Goal: Task Accomplishment & Management: Use online tool/utility

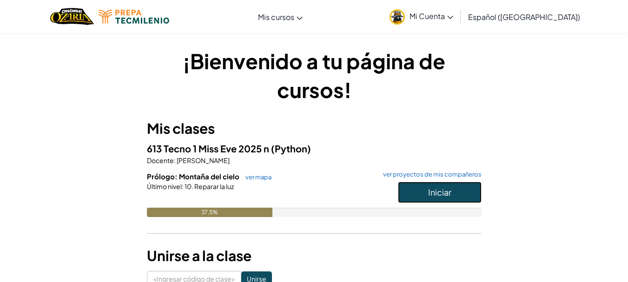
click at [407, 193] on button "Iniciar" at bounding box center [440, 192] width 84 height 21
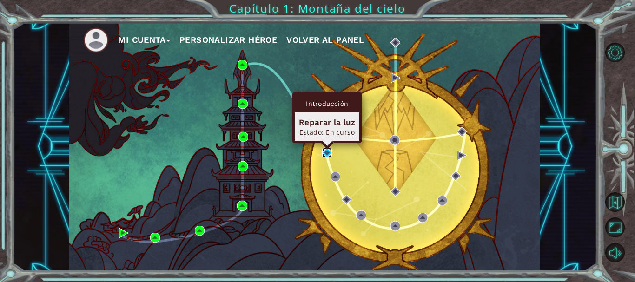
click at [328, 154] on img at bounding box center [327, 153] width 10 height 10
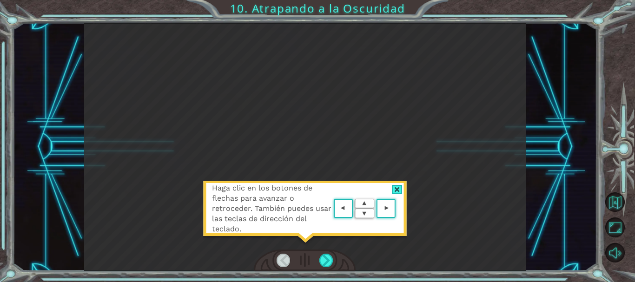
click at [395, 188] on div at bounding box center [397, 190] width 11 height 10
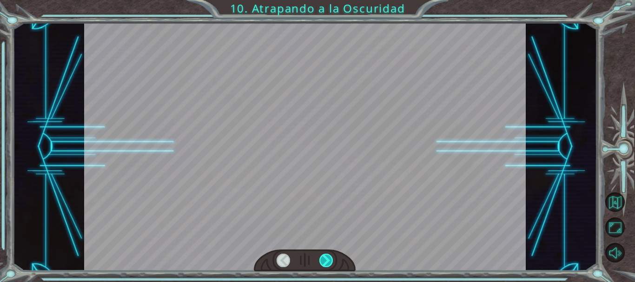
click at [324, 258] on div at bounding box center [325, 260] width 13 height 13
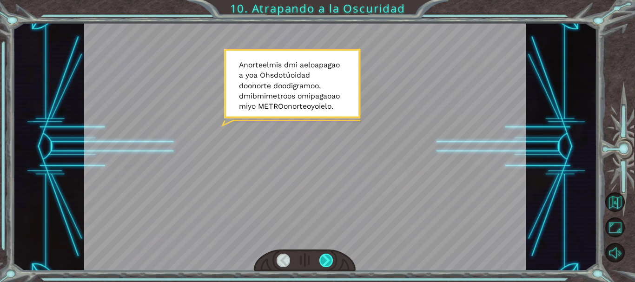
click at [324, 258] on div at bounding box center [325, 260] width 13 height 13
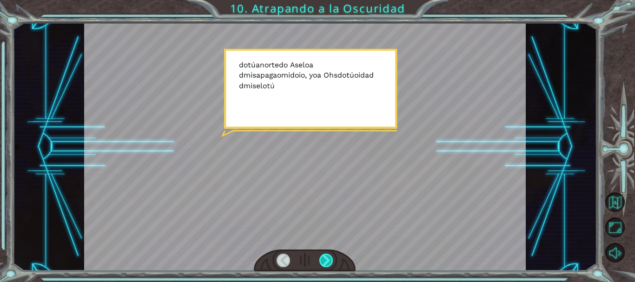
click at [324, 258] on div at bounding box center [325, 260] width 13 height 13
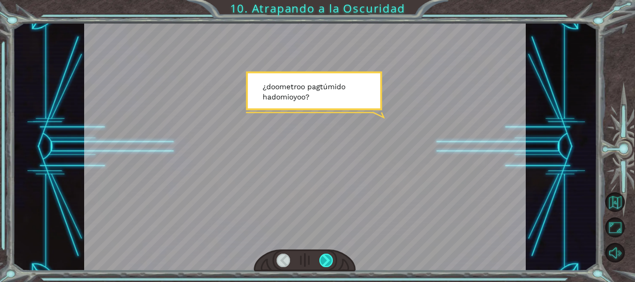
click at [324, 258] on div at bounding box center [325, 260] width 13 height 13
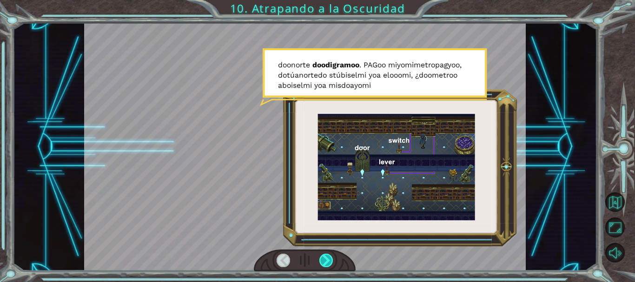
click at [324, 258] on div at bounding box center [325, 260] width 13 height 13
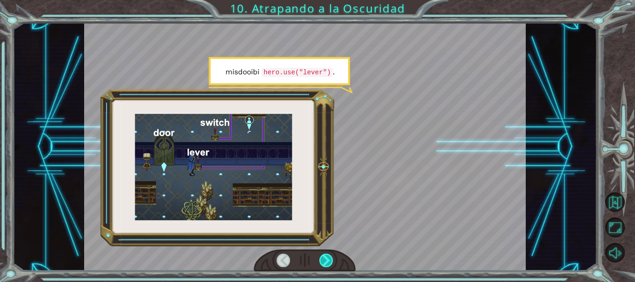
click at [324, 258] on div at bounding box center [325, 260] width 13 height 13
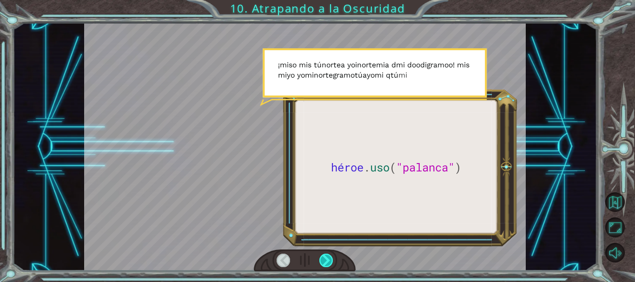
click at [324, 258] on div at bounding box center [325, 260] width 13 height 13
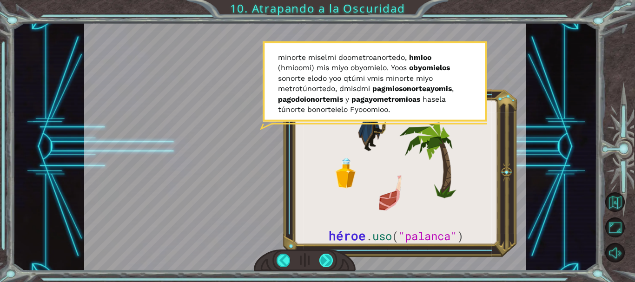
click at [324, 257] on div at bounding box center [325, 260] width 13 height 13
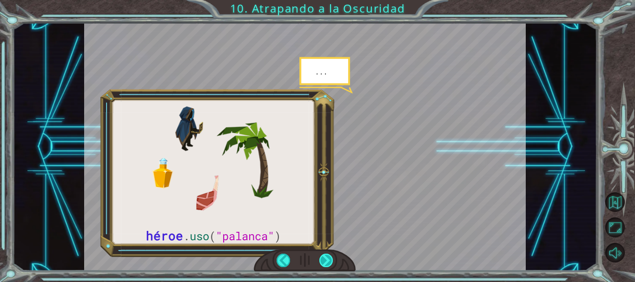
click at [324, 257] on div at bounding box center [325, 260] width 13 height 13
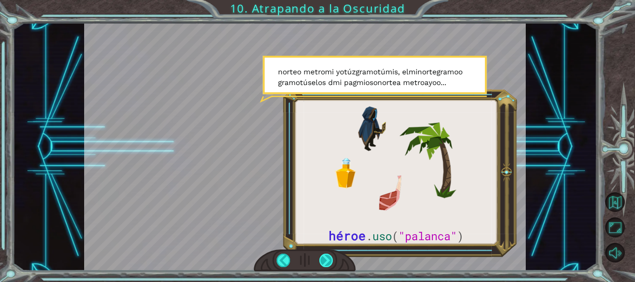
click at [324, 257] on div at bounding box center [325, 260] width 13 height 13
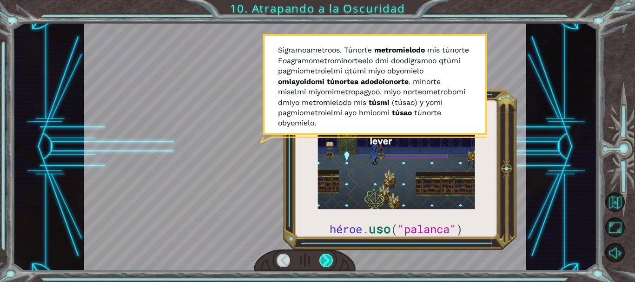
click at [327, 258] on div at bounding box center [325, 260] width 13 height 13
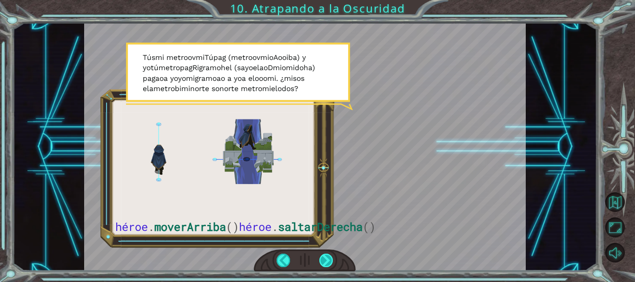
click at [322, 262] on div at bounding box center [325, 260] width 13 height 13
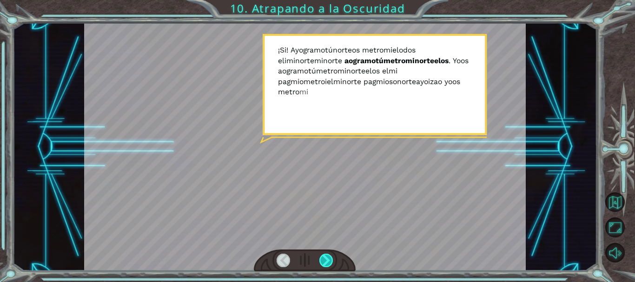
click at [322, 262] on div at bounding box center [325, 260] width 13 height 13
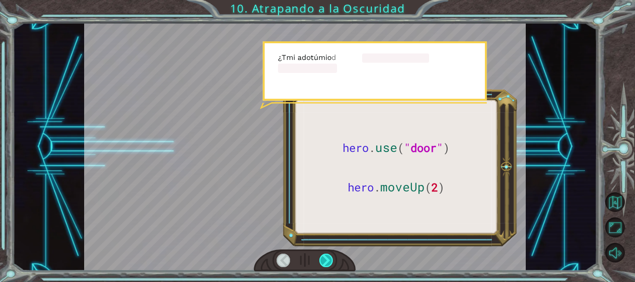
click at [322, 262] on div at bounding box center [325, 260] width 13 height 13
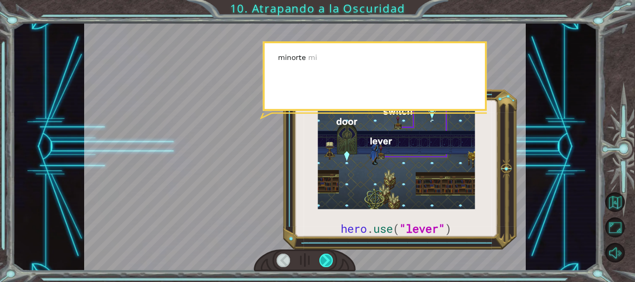
click at [322, 262] on div at bounding box center [325, 260] width 13 height 13
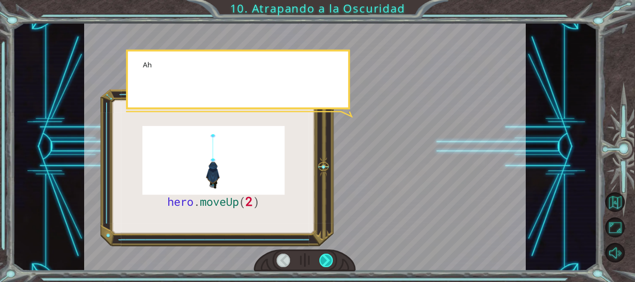
click at [322, 262] on div at bounding box center [325, 260] width 13 height 13
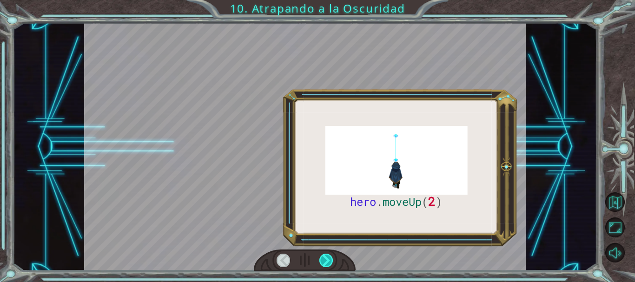
click at [322, 262] on div at bounding box center [325, 260] width 13 height 13
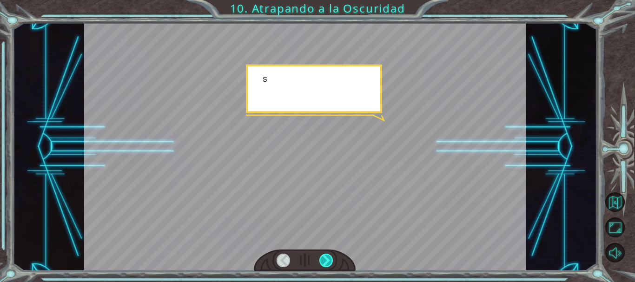
click at [322, 262] on div at bounding box center [325, 260] width 13 height 13
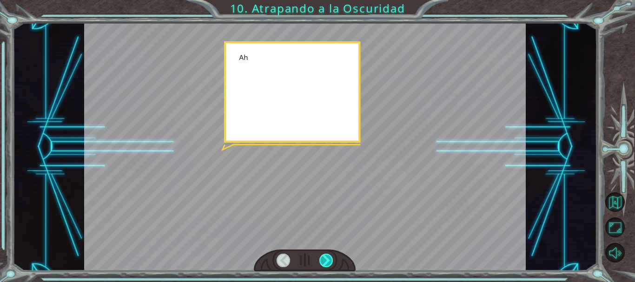
click at [322, 262] on div at bounding box center [325, 260] width 13 height 13
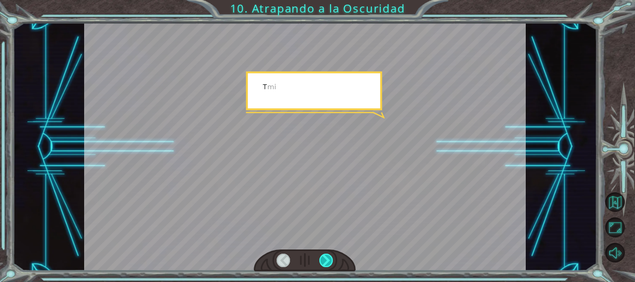
click at [322, 262] on div at bounding box center [325, 260] width 13 height 13
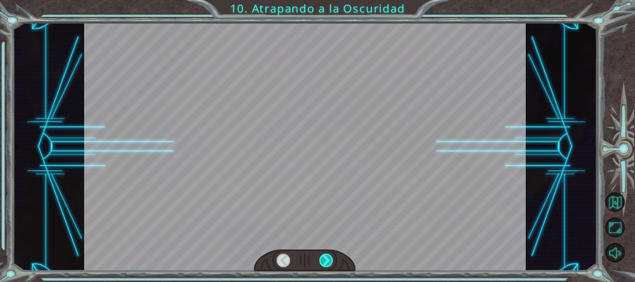
click at [322, 262] on div at bounding box center [325, 260] width 13 height 13
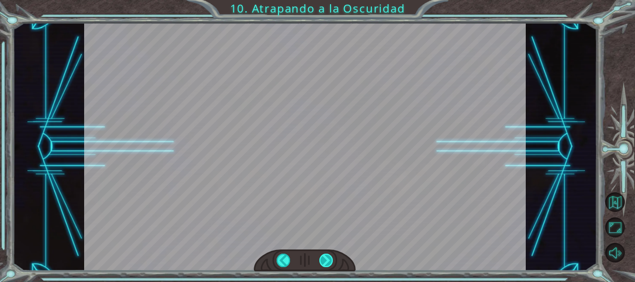
click at [322, 262] on div at bounding box center [325, 260] width 13 height 13
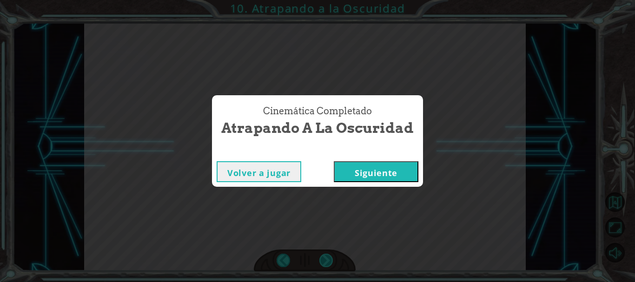
click at [322, 262] on div "Cinemática Completado Atrapando a la Oscuridad Volver a jugar [GEOGRAPHIC_DATA]" at bounding box center [317, 141] width 635 height 282
click at [400, 165] on button "Siguiente" at bounding box center [376, 171] width 85 height 21
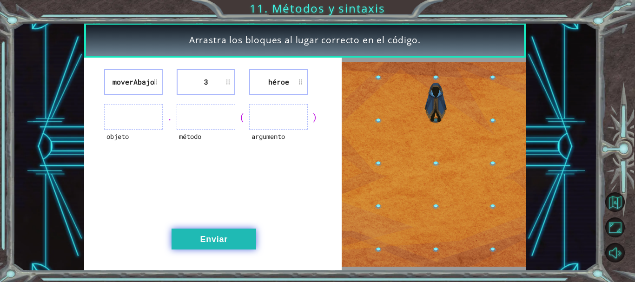
click at [236, 234] on button "Enviar" at bounding box center [213, 239] width 85 height 21
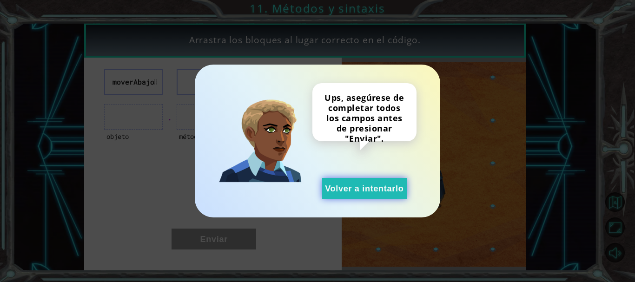
click at [354, 183] on button "Volver a intentarlo" at bounding box center [364, 188] width 85 height 21
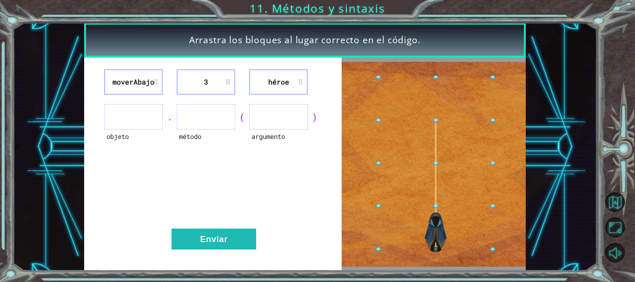
click at [145, 118] on ul at bounding box center [133, 117] width 59 height 26
click at [154, 83] on font "moverAbajo" at bounding box center [133, 81] width 42 height 9
click at [156, 114] on ul at bounding box center [133, 117] width 59 height 26
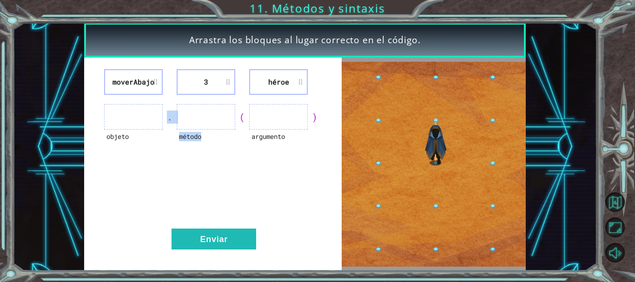
drag, startPoint x: 156, startPoint y: 114, endPoint x: 175, endPoint y: 171, distance: 60.2
click at [175, 171] on div "moverAbajo 3 héroe objeto . método ( argumento ) Enviar" at bounding box center [213, 164] width 258 height 213
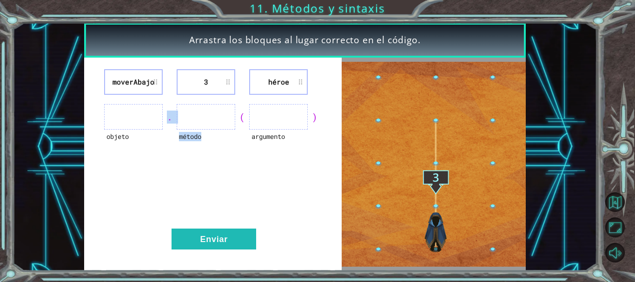
click at [175, 171] on div "moverAbajo 3 héroe objeto . método ( argumento ) Enviar" at bounding box center [213, 164] width 258 height 213
drag, startPoint x: 175, startPoint y: 171, endPoint x: 158, endPoint y: 153, distance: 24.7
click at [158, 153] on div "moverAbajo 3 héroe objeto . método ( argumento ) Enviar" at bounding box center [213, 164] width 258 height 213
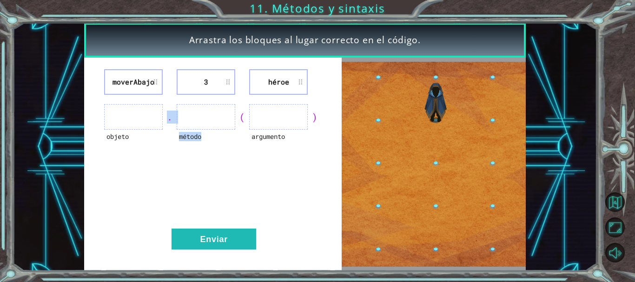
click at [158, 153] on div "objeto" at bounding box center [133, 143] width 59 height 26
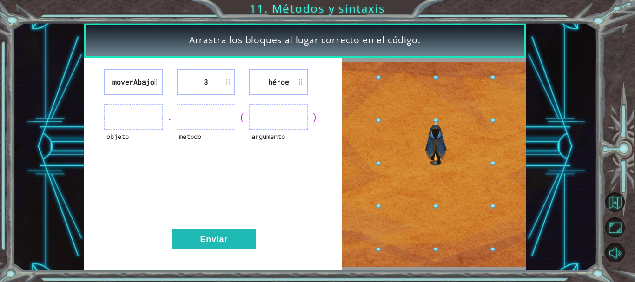
click at [156, 77] on li "moverAbajo" at bounding box center [133, 82] width 59 height 26
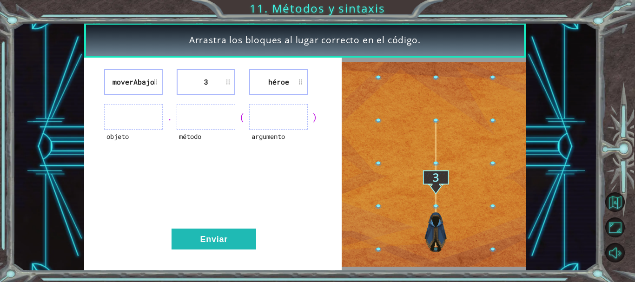
click at [208, 78] on font "3" at bounding box center [206, 81] width 4 height 9
click at [150, 113] on ul at bounding box center [133, 117] width 59 height 26
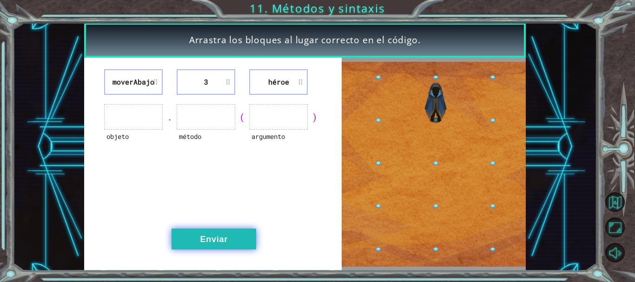
click at [210, 243] on font "Enviar" at bounding box center [213, 239] width 27 height 9
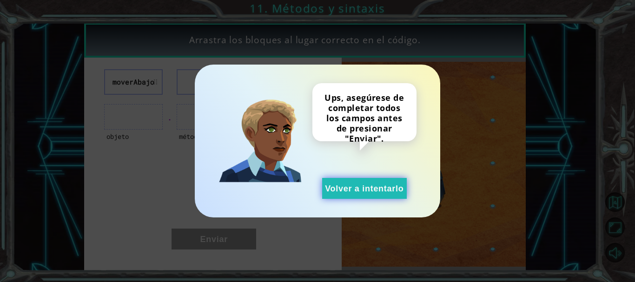
click at [364, 182] on button "Volver a intentarlo" at bounding box center [364, 188] width 85 height 21
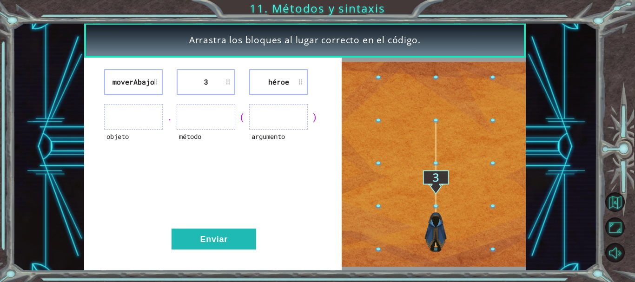
click at [294, 111] on ul at bounding box center [278, 117] width 59 height 26
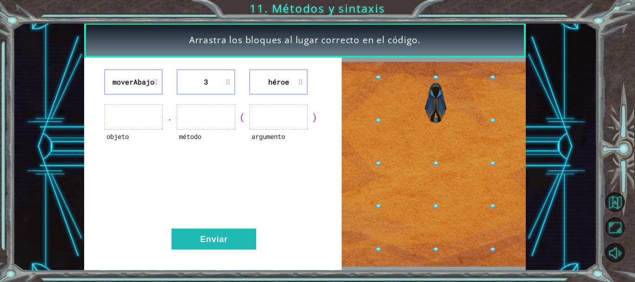
click at [294, 111] on ul at bounding box center [278, 117] width 59 height 26
drag, startPoint x: 286, startPoint y: 82, endPoint x: 255, endPoint y: 182, distance: 104.2
click at [255, 182] on div "moverAbajo 3 héroe objeto . método ( argumento ) Enviar" at bounding box center [213, 164] width 258 height 213
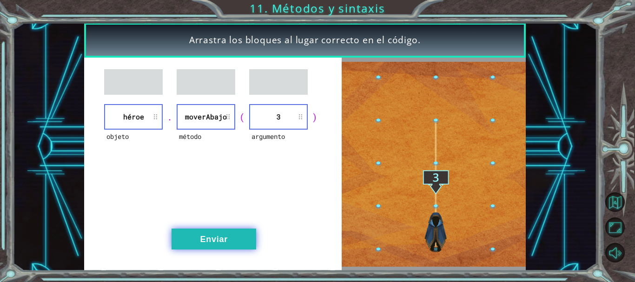
click at [199, 237] on button "Enviar" at bounding box center [213, 239] width 85 height 21
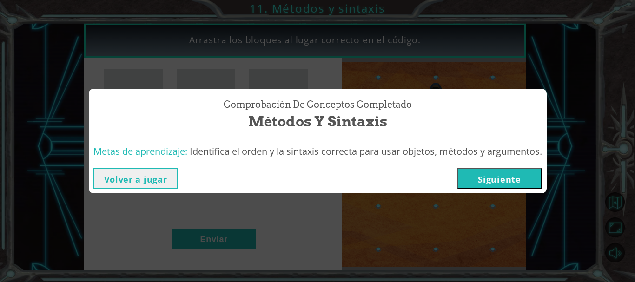
click at [501, 181] on font "Siguiente" at bounding box center [499, 179] width 43 height 11
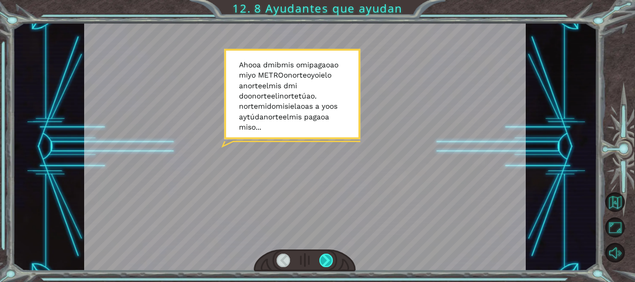
click at [326, 259] on div at bounding box center [325, 260] width 13 height 13
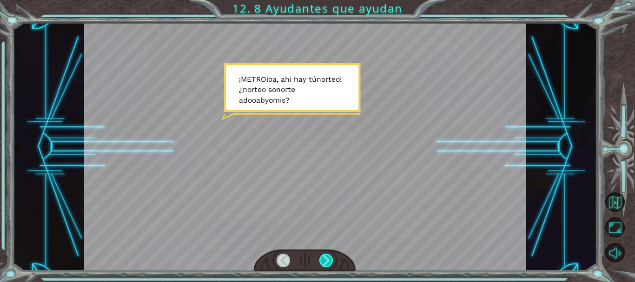
click at [326, 259] on div at bounding box center [325, 260] width 13 height 13
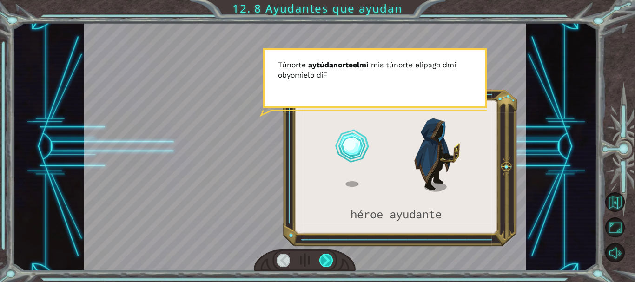
click at [326, 259] on div at bounding box center [325, 260] width 13 height 13
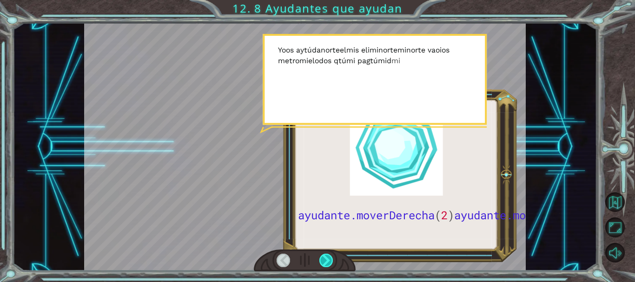
click at [326, 259] on div at bounding box center [325, 260] width 13 height 13
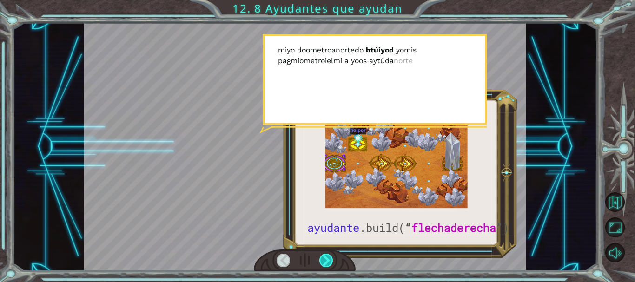
click at [326, 259] on div at bounding box center [325, 260] width 13 height 13
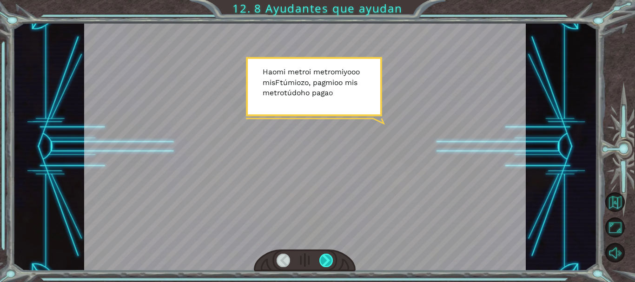
click at [326, 259] on div at bounding box center [325, 260] width 13 height 13
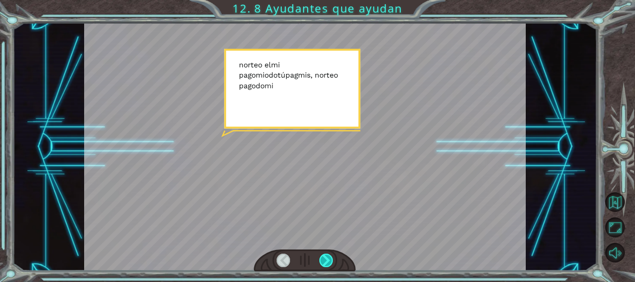
click at [326, 259] on div at bounding box center [325, 260] width 13 height 13
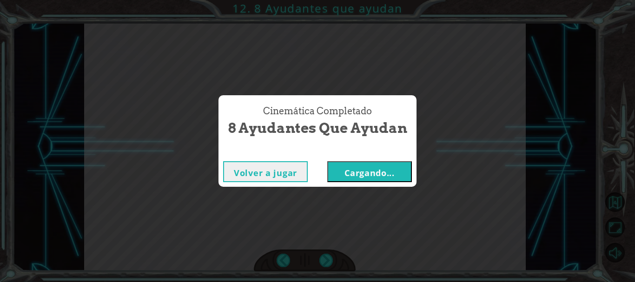
click at [342, 173] on button "Cargando..." at bounding box center [369, 171] width 85 height 21
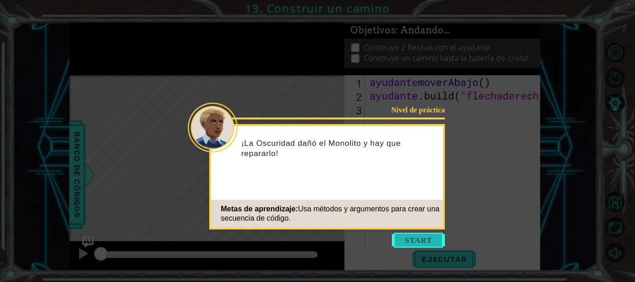
click at [420, 234] on button "Comenzar" at bounding box center [418, 240] width 53 height 15
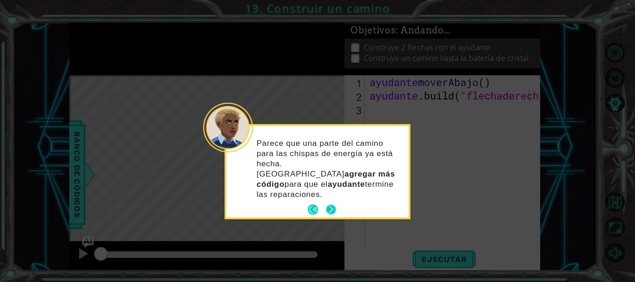
click at [328, 201] on button "Próximo" at bounding box center [330, 209] width 17 height 17
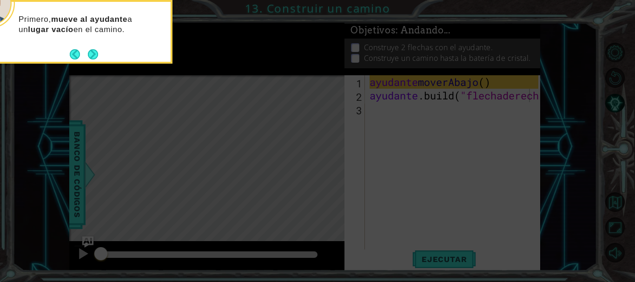
click at [397, 176] on icon at bounding box center [317, 42] width 635 height 479
click at [88, 52] on button "Próximo" at bounding box center [93, 54] width 10 height 10
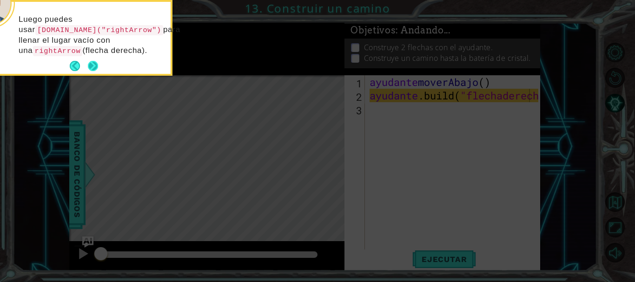
click at [91, 62] on button "Próximo" at bounding box center [93, 66] width 10 height 10
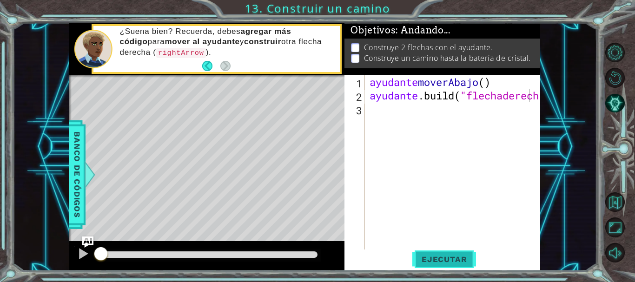
click at [459, 262] on font "Ejecutar" at bounding box center [443, 259] width 45 height 9
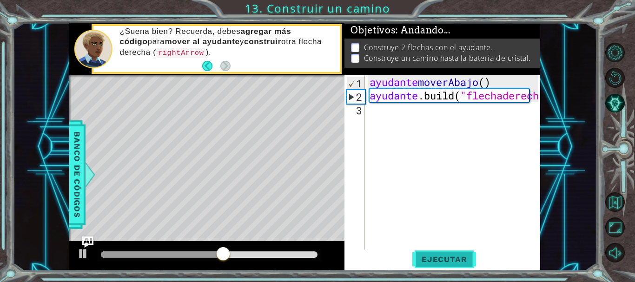
click at [459, 262] on font "Ejecutar" at bounding box center [443, 259] width 45 height 9
click at [403, 111] on div "ayudante ​ [PERSON_NAME] ( ) ayudante .build ( "flechaderecha " )" at bounding box center [454, 176] width 175 height 202
type textarea "A"
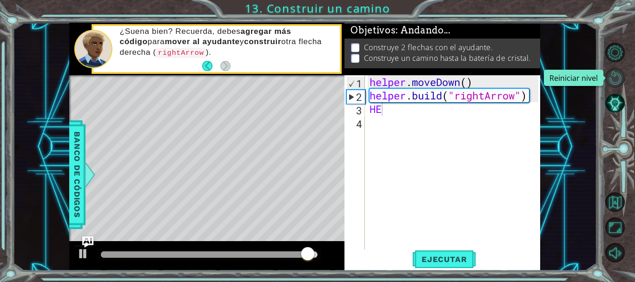
click at [620, 83] on button "Reiniciar nivel" at bounding box center [615, 78] width 20 height 20
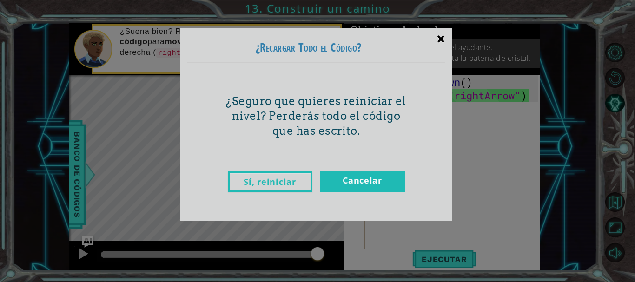
click at [440, 35] on div "×" at bounding box center [441, 38] width 22 height 27
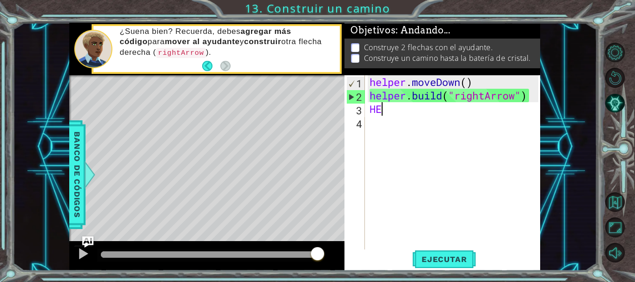
type textarea "H"
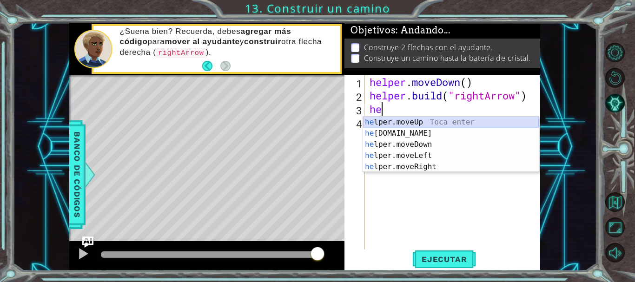
click at [384, 120] on div "he lper.moveUp Toca enter he [DOMAIN_NAME] Toca enter he lper.moveDown Toca ent…" at bounding box center [451, 156] width 176 height 78
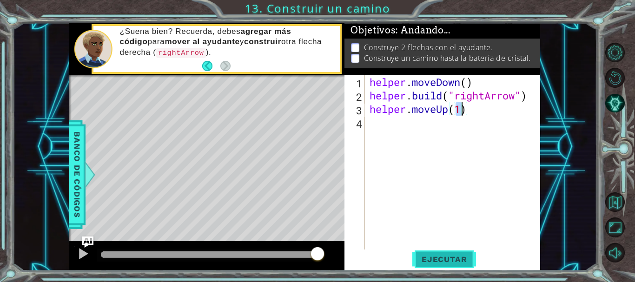
type textarea "helper.moveUp(1)"
click at [443, 257] on span "Ejecutar" at bounding box center [444, 259] width 64 height 9
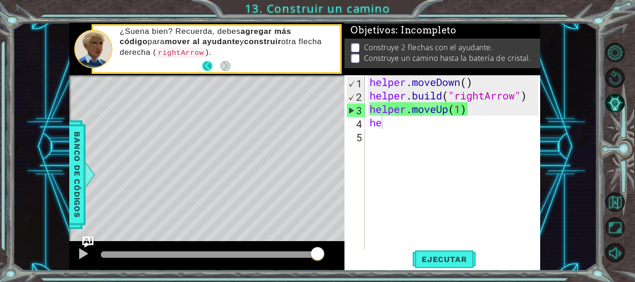
click at [206, 69] on button "Back" at bounding box center [211, 66] width 18 height 10
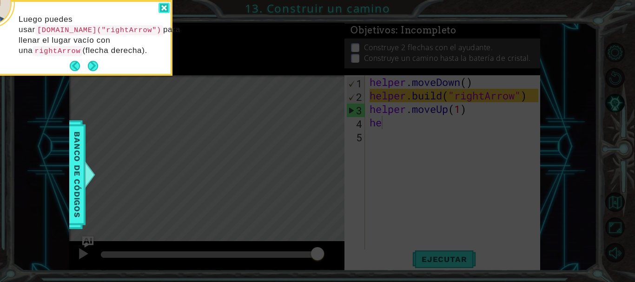
click at [161, 12] on div at bounding box center [163, 8] width 11 height 11
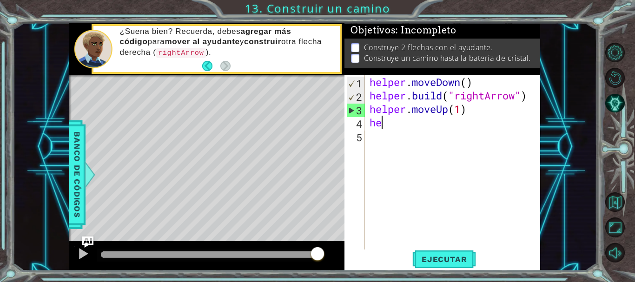
scroll to position [0, 0]
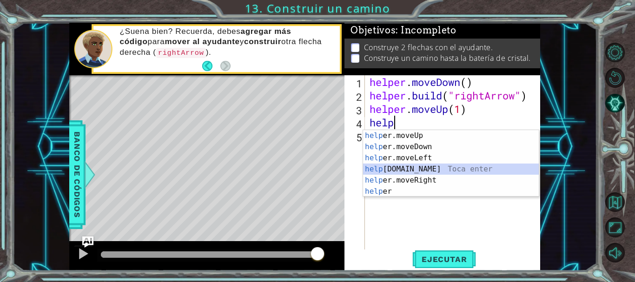
click at [410, 170] on div "help er.moveUp Toca enter help er.moveDown Toca enter help er.moveLeft Toca ent…" at bounding box center [451, 174] width 176 height 89
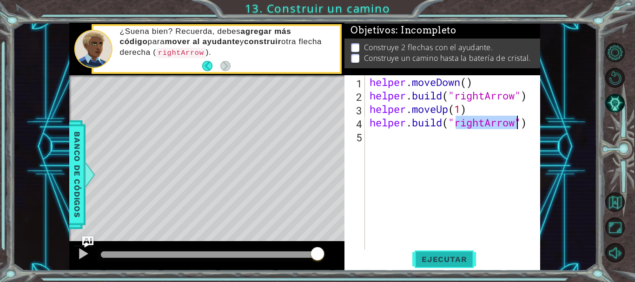
type textarea "[DOMAIN_NAME]("rightArrow")"
click at [434, 256] on span "Ejecutar" at bounding box center [444, 259] width 64 height 9
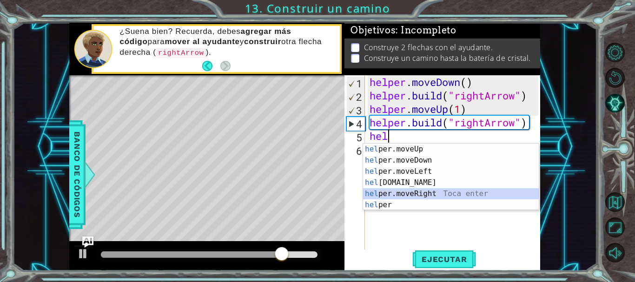
click at [417, 191] on div "hel per.moveUp Toca enter hel per.moveDown Toca enter hel per.moveLeft Toca ent…" at bounding box center [451, 188] width 176 height 89
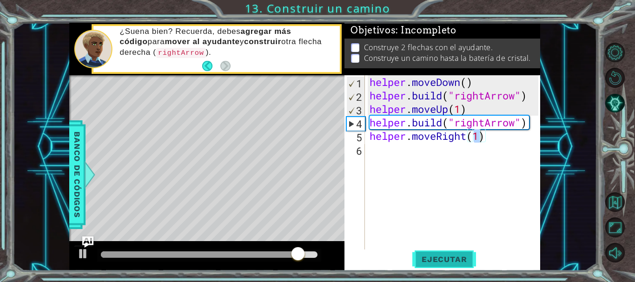
click at [425, 257] on span "Ejecutar" at bounding box center [444, 259] width 64 height 9
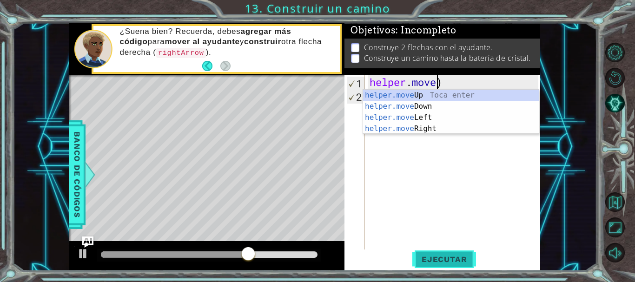
type textarea ")"
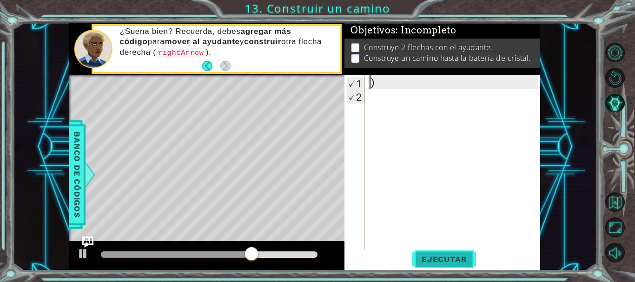
scroll to position [0, 0]
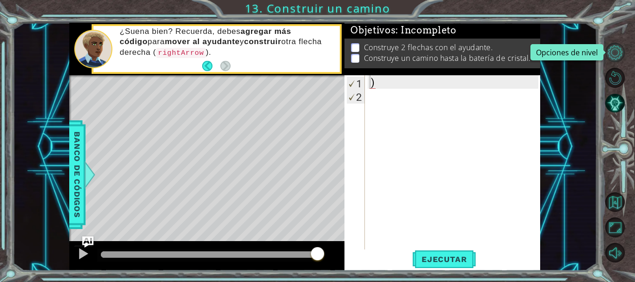
click at [617, 59] on button "Opciones de nivel" at bounding box center [615, 53] width 20 height 20
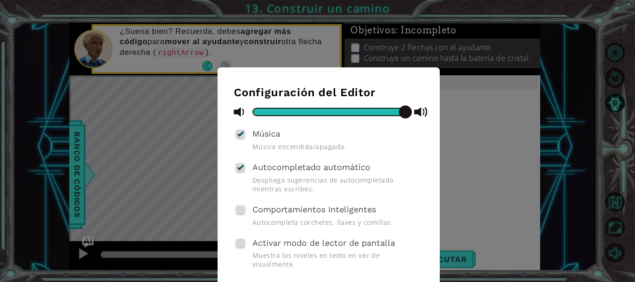
click at [507, 84] on div "Configuración del Editor Música Música encendida/apagada. Autocompletado automá…" at bounding box center [317, 141] width 635 height 282
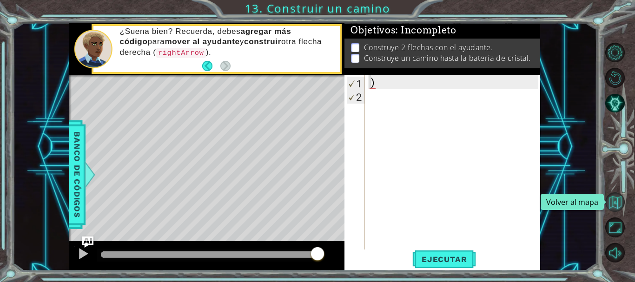
click at [613, 205] on button "Volver al mapa" at bounding box center [615, 202] width 20 height 20
